Goal: Navigation & Orientation: Find specific page/section

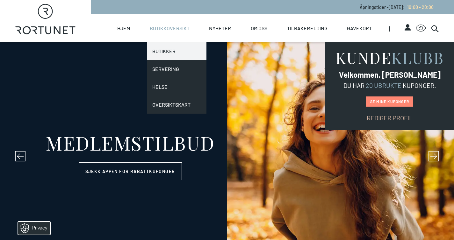
click at [173, 54] on link "Butikker" at bounding box center [177, 51] width 60 height 18
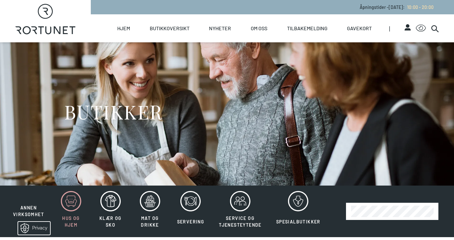
click at [68, 209] on icon at bounding box center [71, 201] width 20 height 20
click at [237, 205] on line at bounding box center [237, 204] width 0 height 1
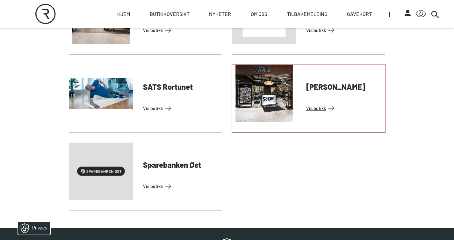
scroll to position [565, 0]
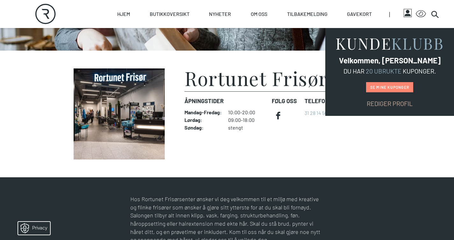
scroll to position [58, 0]
